Goal: Navigation & Orientation: Find specific page/section

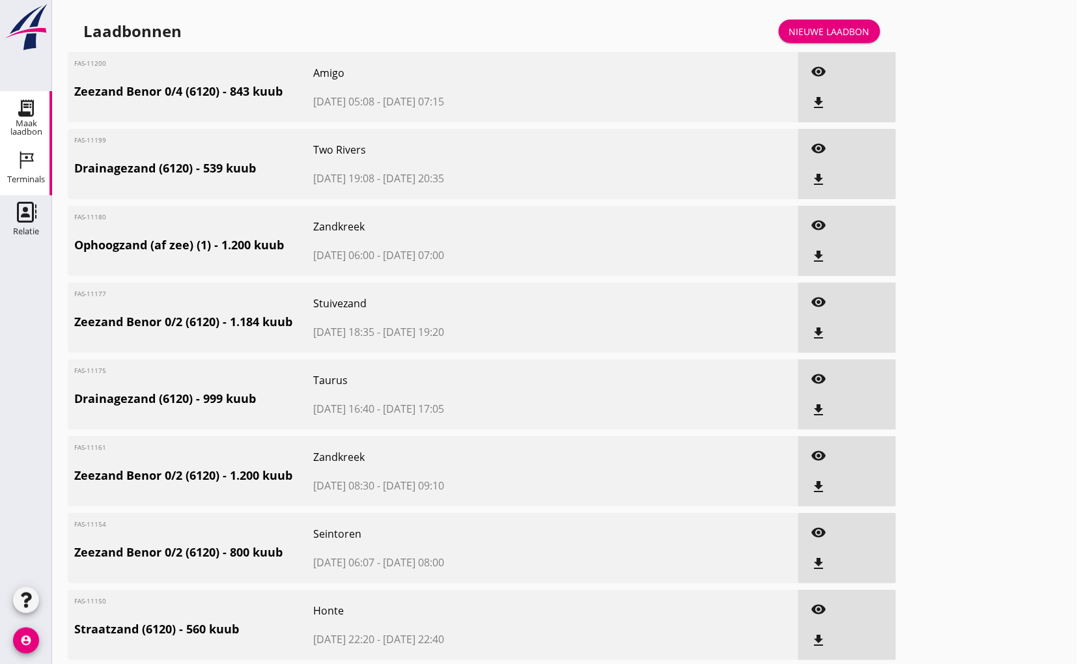
click at [26, 159] on use at bounding box center [27, 161] width 14 height 18
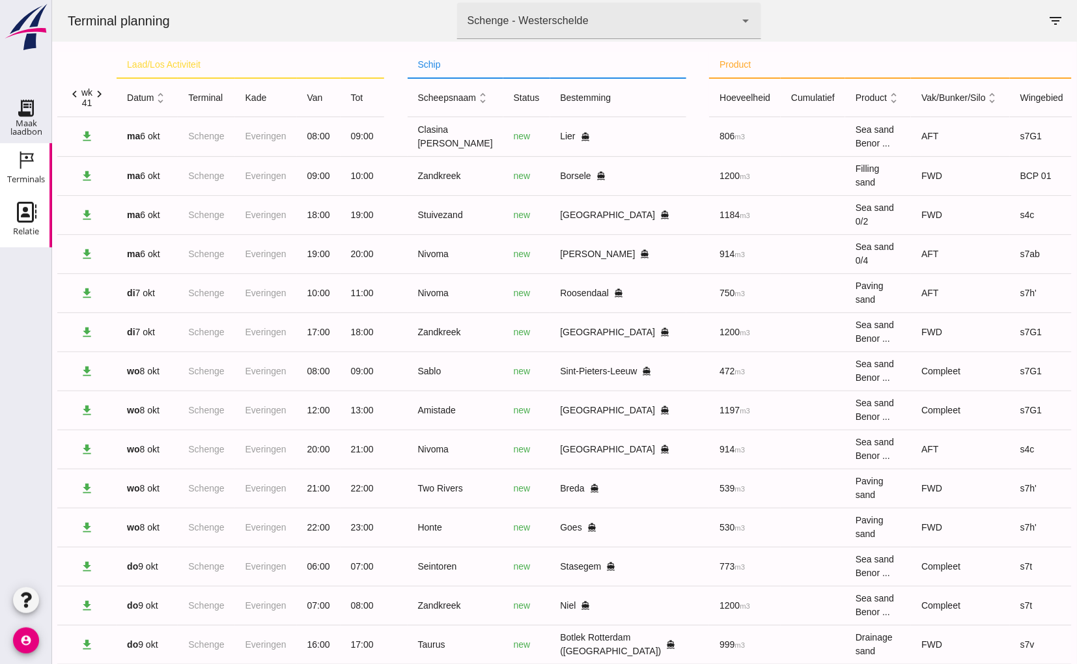
click at [25, 214] on use at bounding box center [27, 212] width 20 height 21
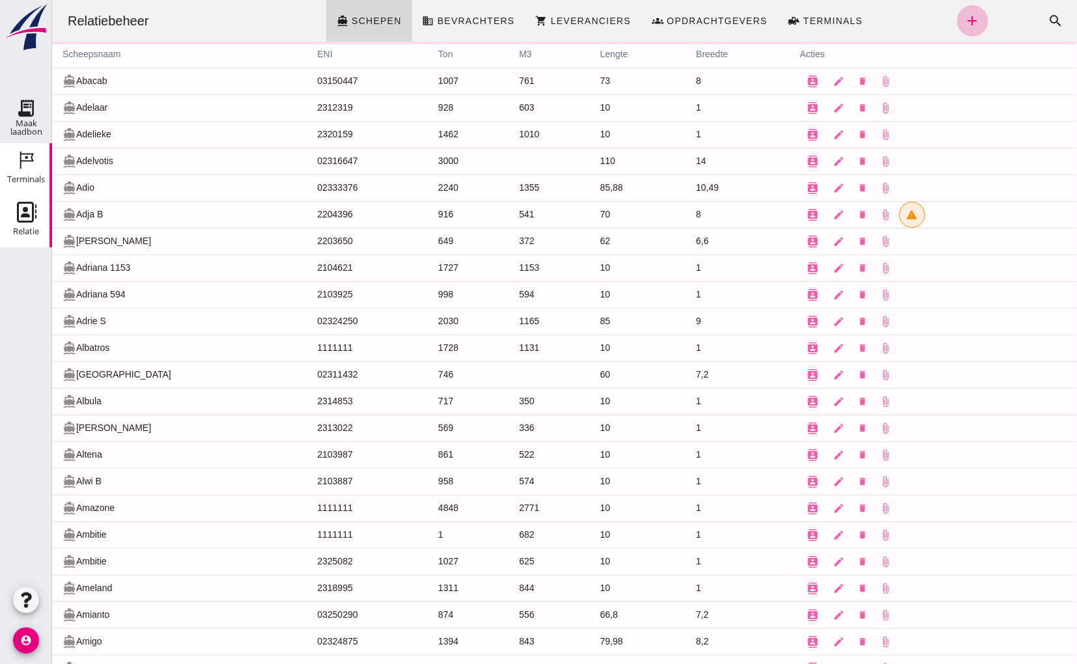
click at [24, 148] on link "Terminals Terminals" at bounding box center [26, 169] width 52 height 52
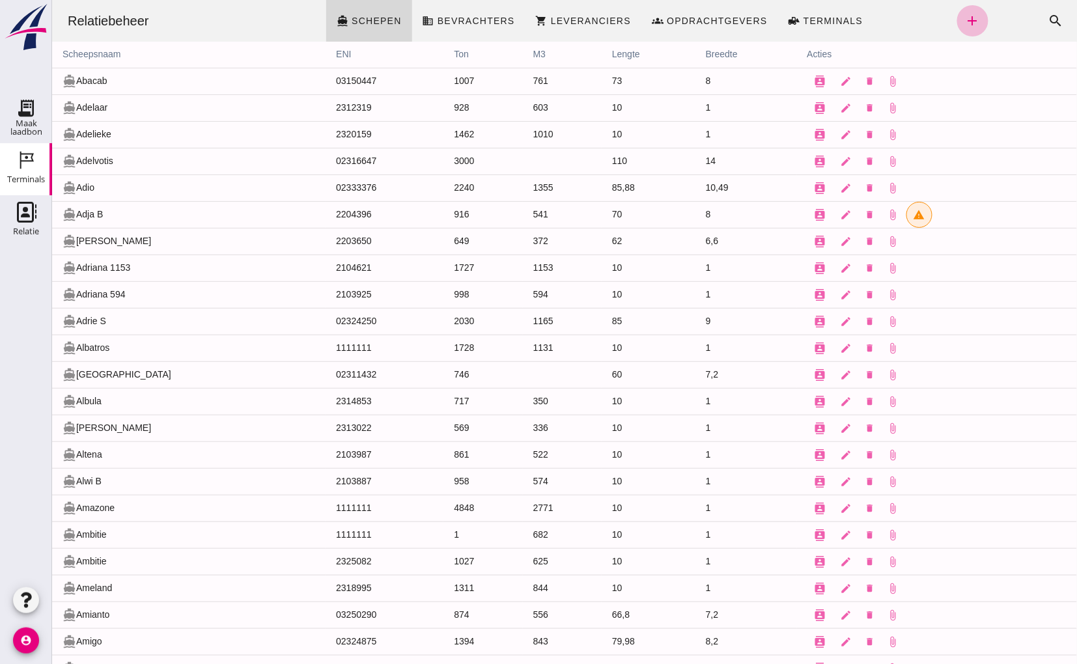
drag, startPoint x: 21, startPoint y: 160, endPoint x: 20, endPoint y: 149, distance: 10.5
click at [21, 160] on use at bounding box center [27, 161] width 14 height 18
click at [19, 120] on div "Maak laadbon" at bounding box center [26, 127] width 52 height 17
click at [26, 105] on use at bounding box center [26, 108] width 21 height 21
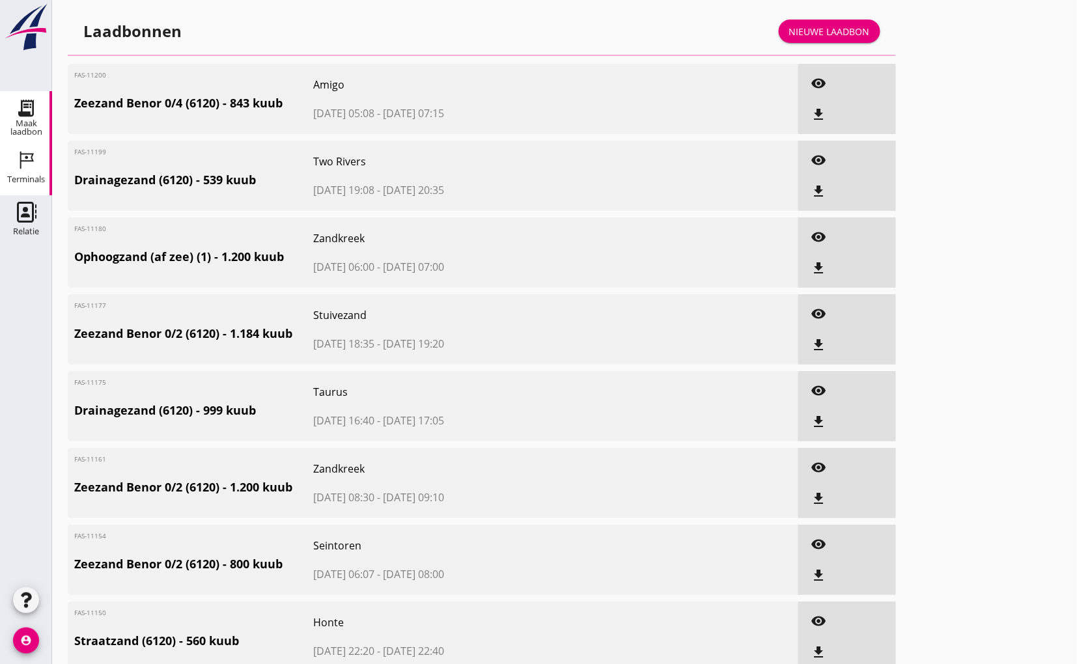
click at [20, 150] on icon "Terminals" at bounding box center [26, 160] width 21 height 21
